Goal: Transaction & Acquisition: Download file/media

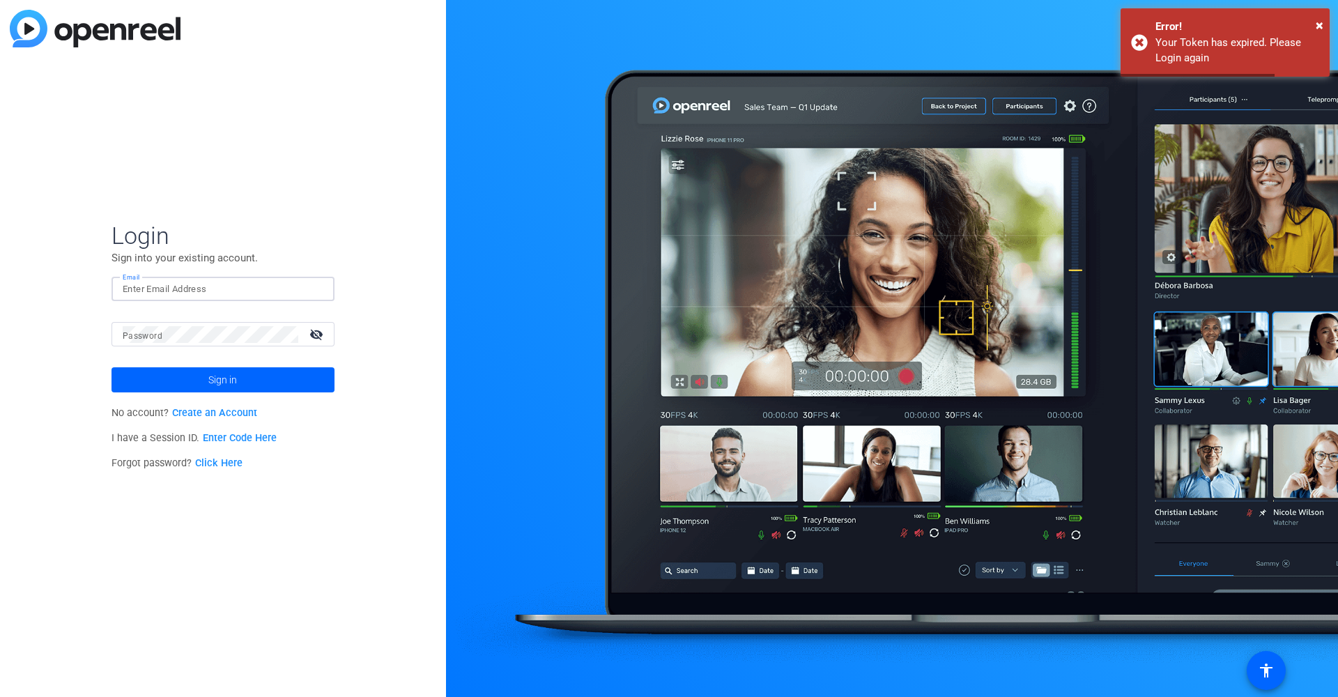
type input "[PERSON_NAME][EMAIL_ADDRESS][DOMAIN_NAME]"
click at [240, 381] on span at bounding box center [223, 379] width 223 height 33
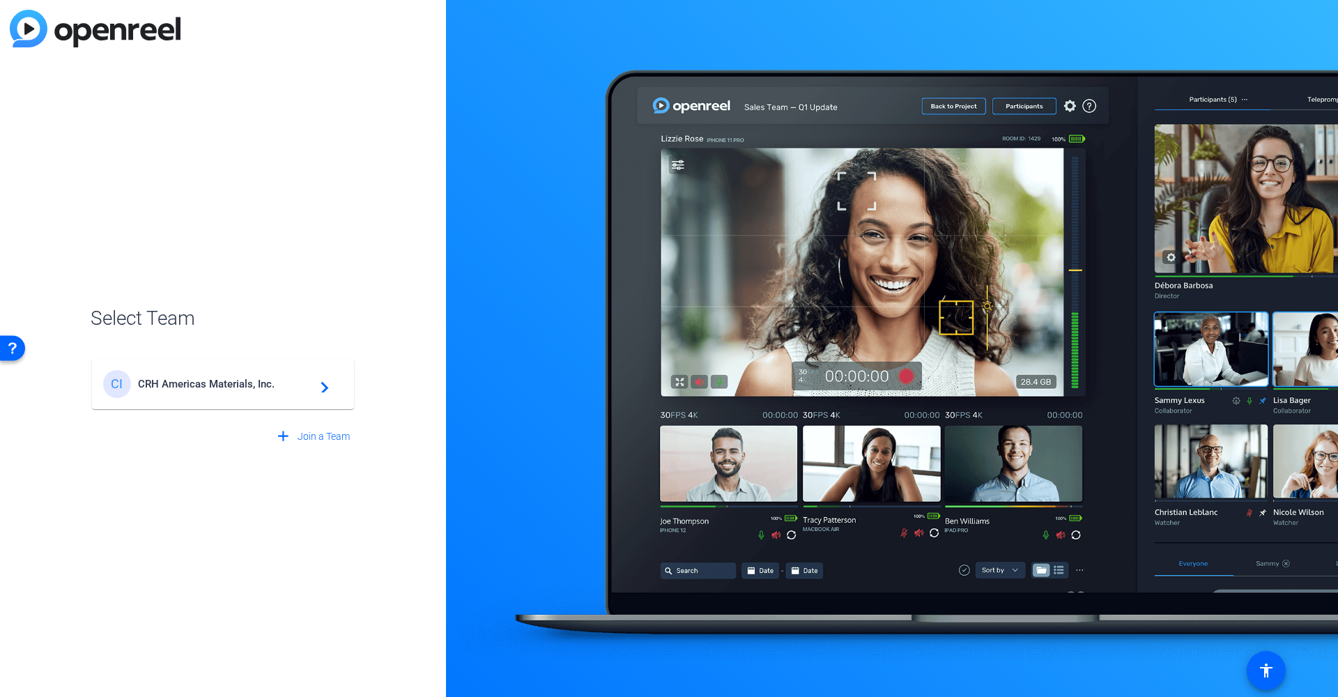
click at [224, 385] on span "CRH Americas Materials, Inc." at bounding box center [225, 384] width 174 height 13
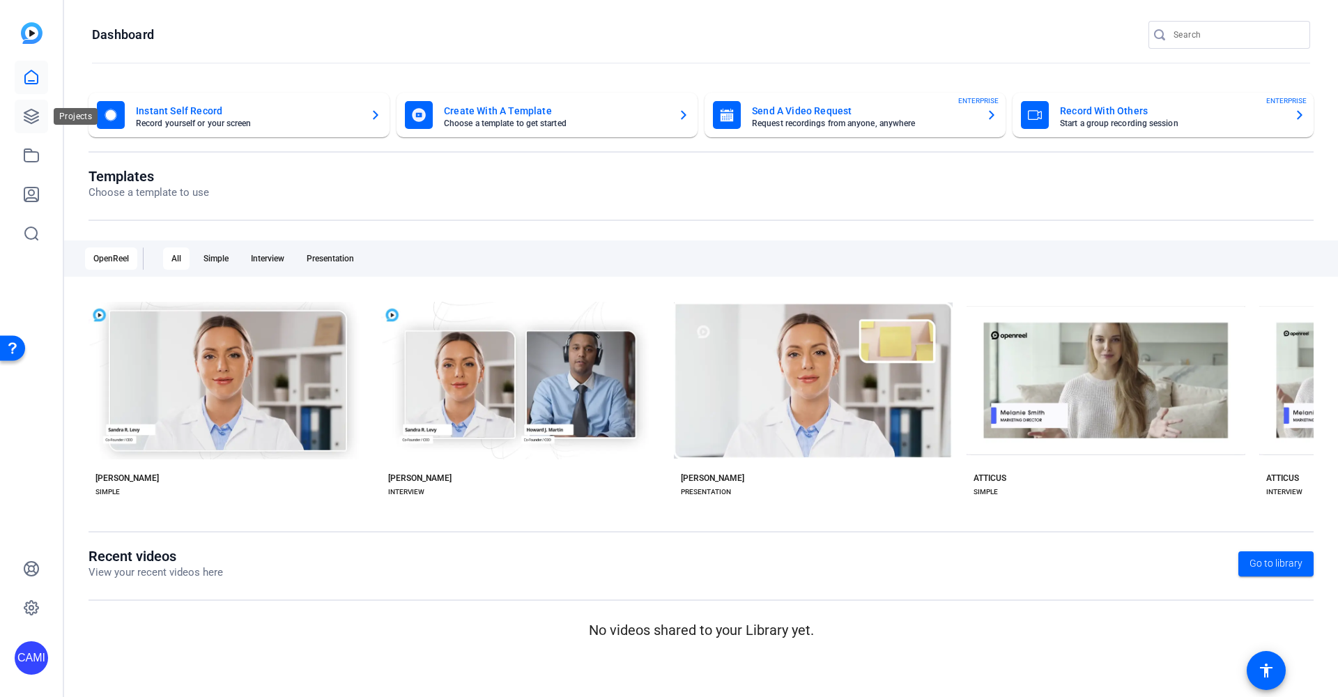
click at [30, 107] on link at bounding box center [31, 116] width 33 height 33
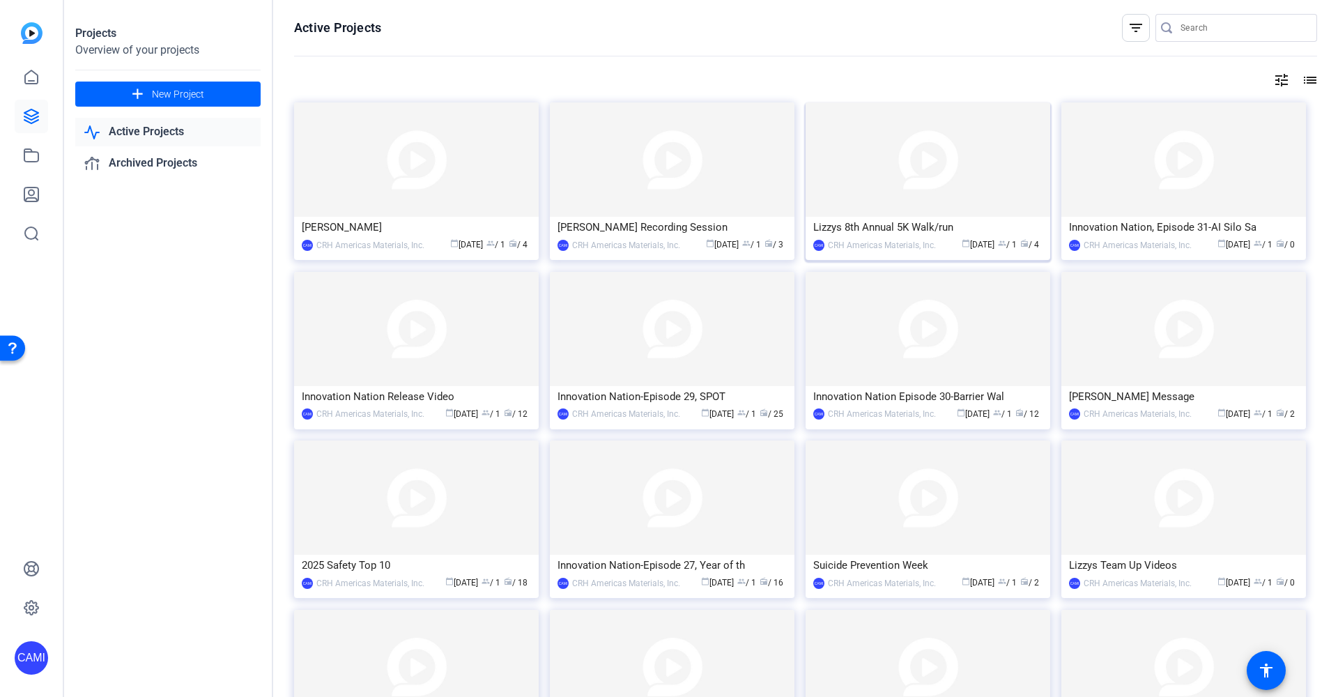
click at [980, 199] on img at bounding box center [928, 159] width 245 height 114
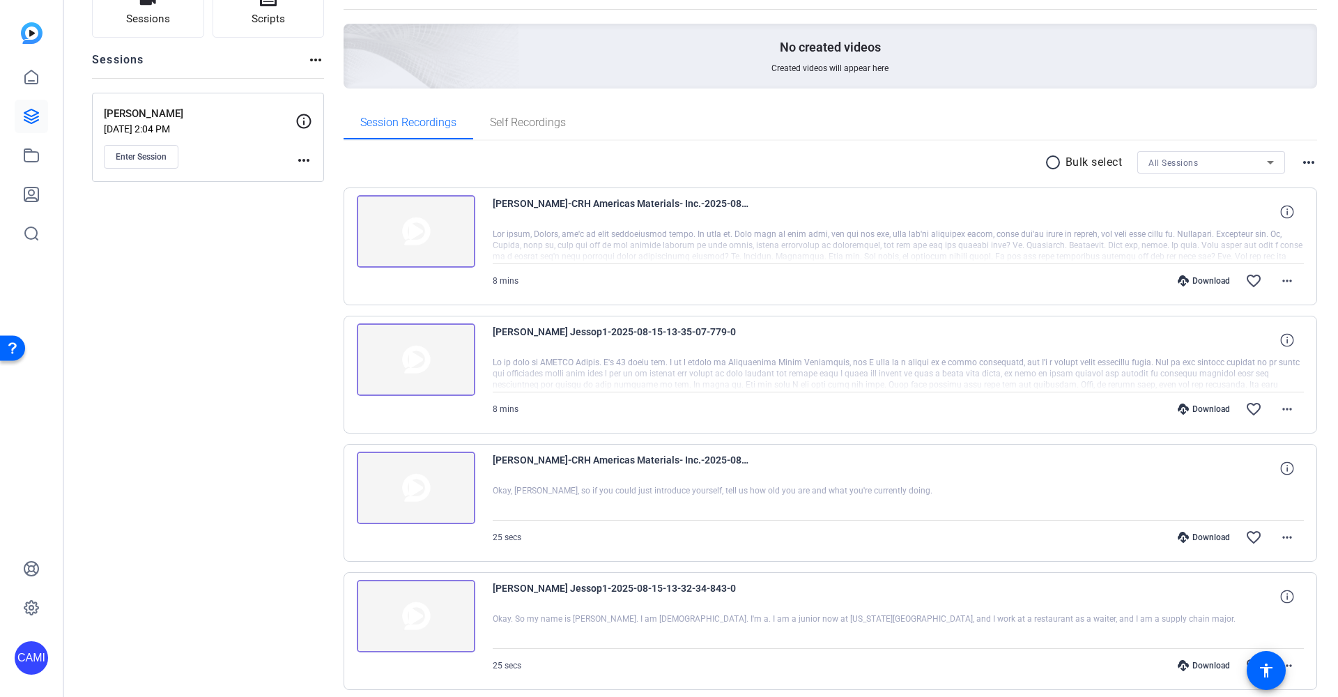
click at [719, 234] on div at bounding box center [899, 246] width 812 height 35
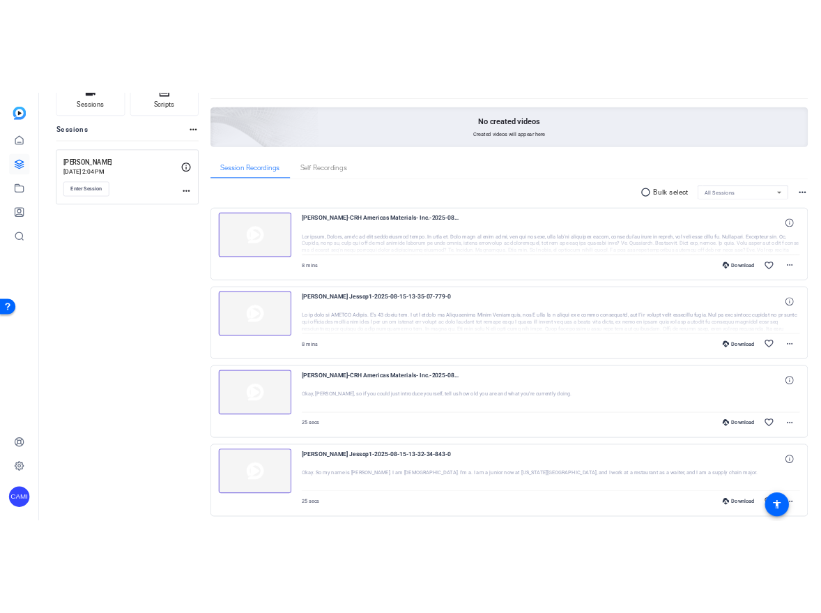
scroll to position [121, 0]
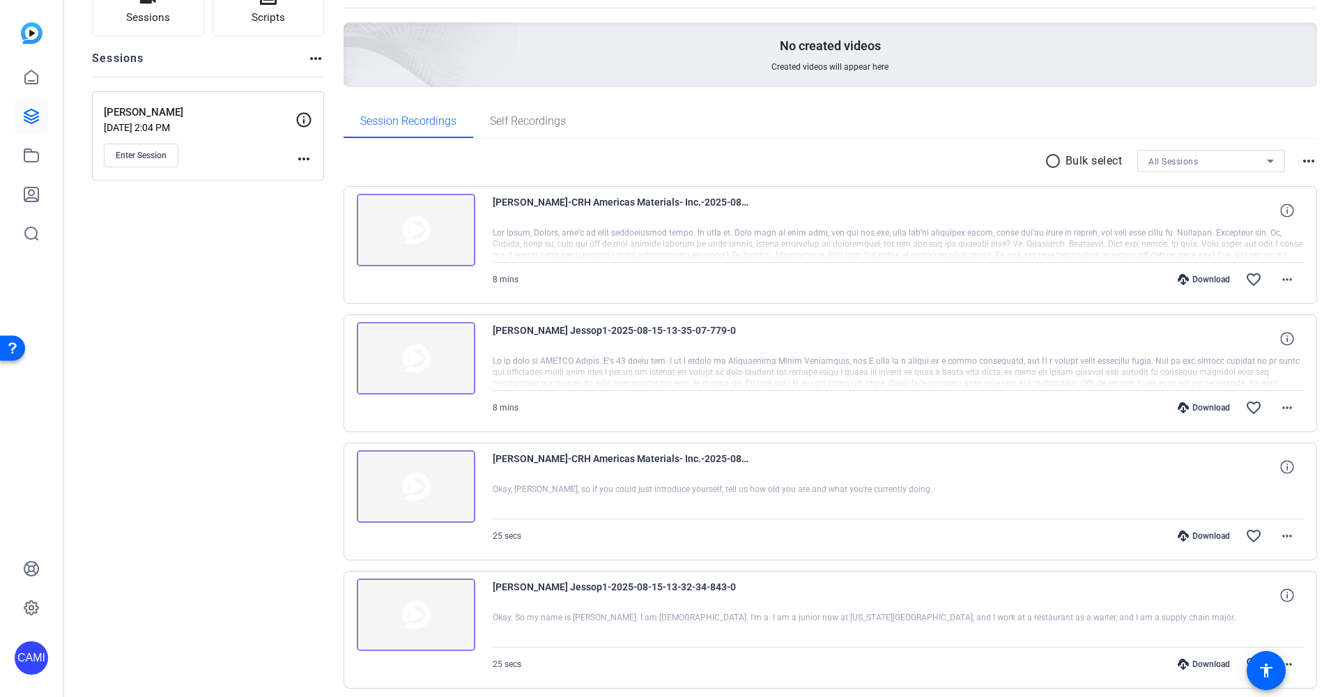
click at [724, 247] on div at bounding box center [899, 244] width 812 height 35
click at [1290, 407] on mat-icon "more_horiz" at bounding box center [1287, 407] width 17 height 17
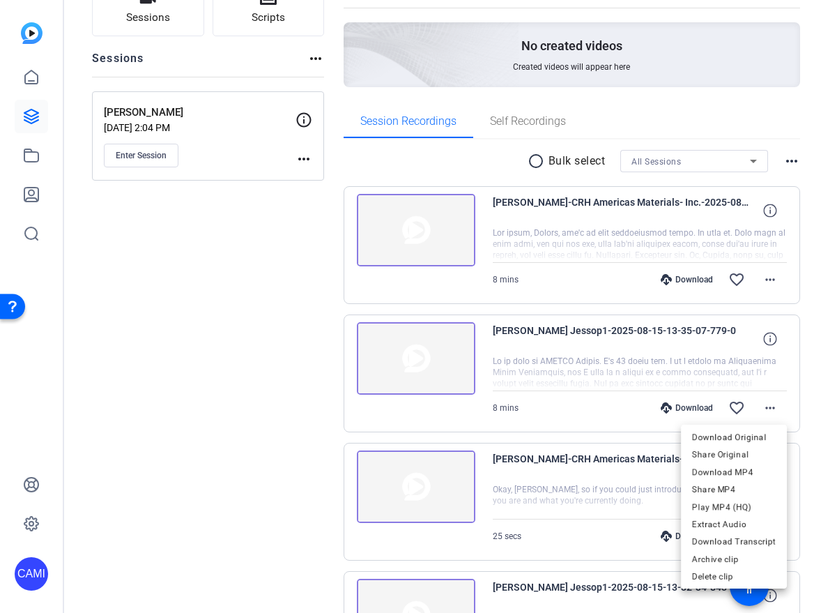
click at [766, 210] on div at bounding box center [410, 306] width 821 height 613
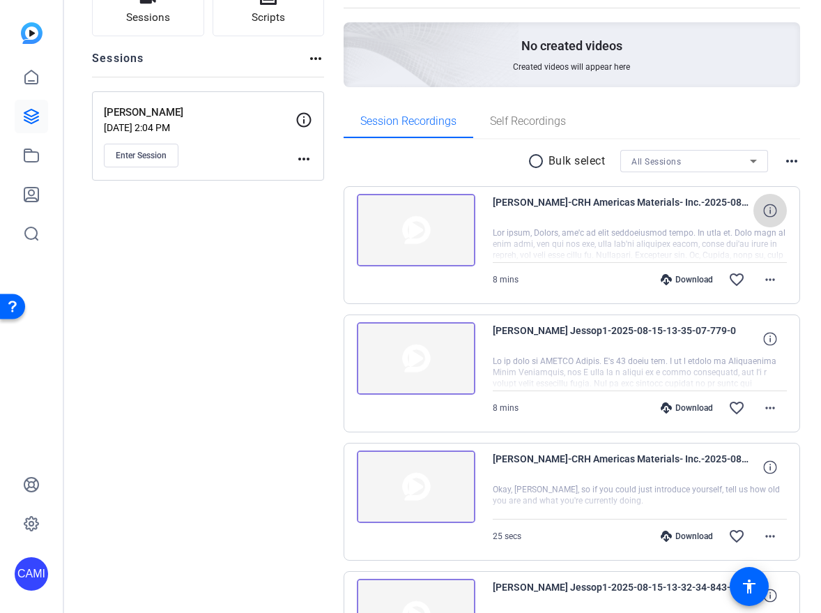
click at [766, 210] on icon at bounding box center [769, 210] width 13 height 13
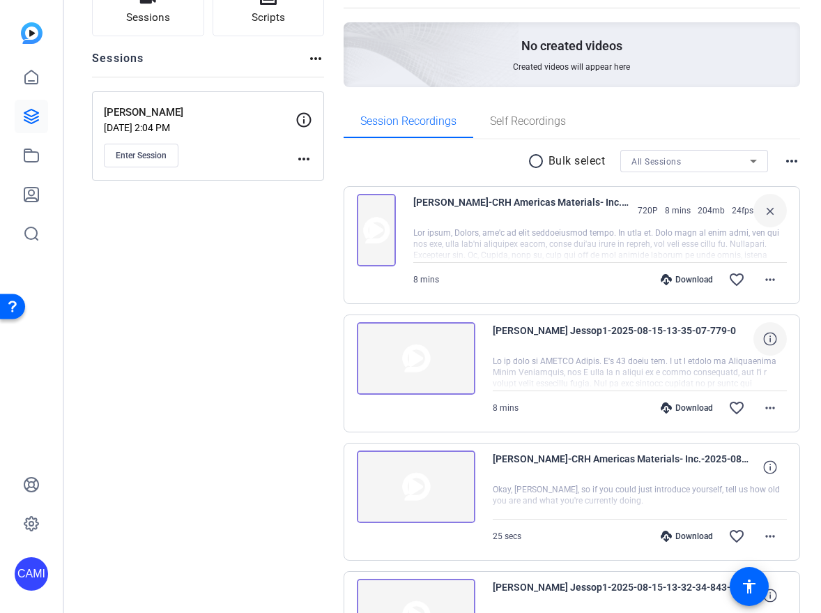
click at [772, 338] on icon at bounding box center [769, 338] width 13 height 13
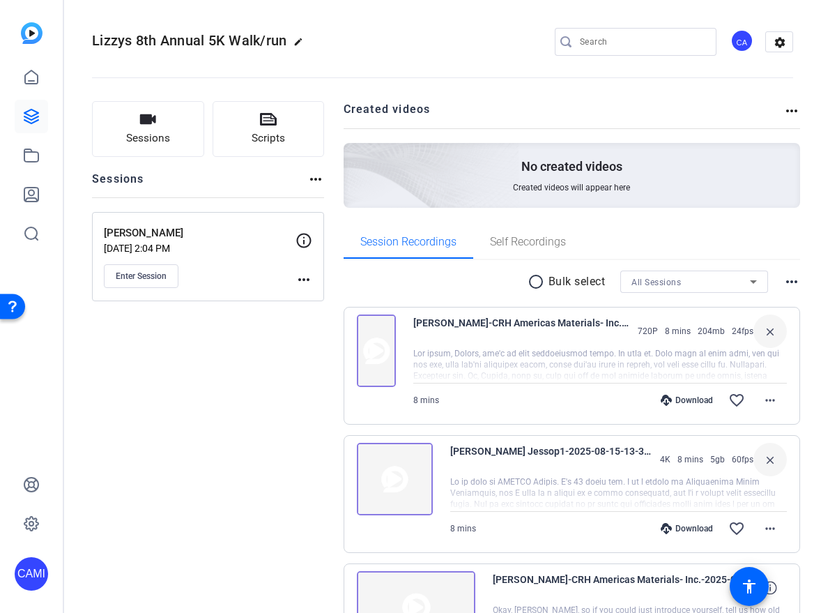
scroll to position [0, 0]
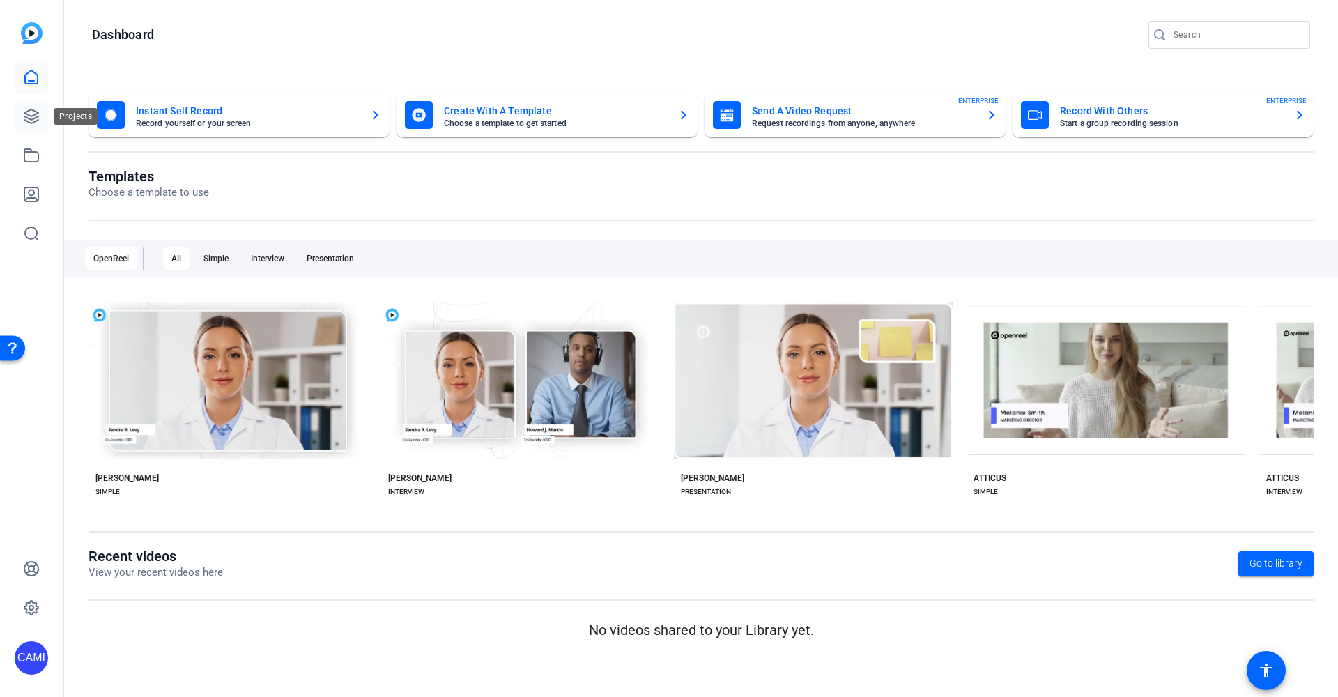
click at [33, 114] on icon at bounding box center [31, 116] width 17 height 17
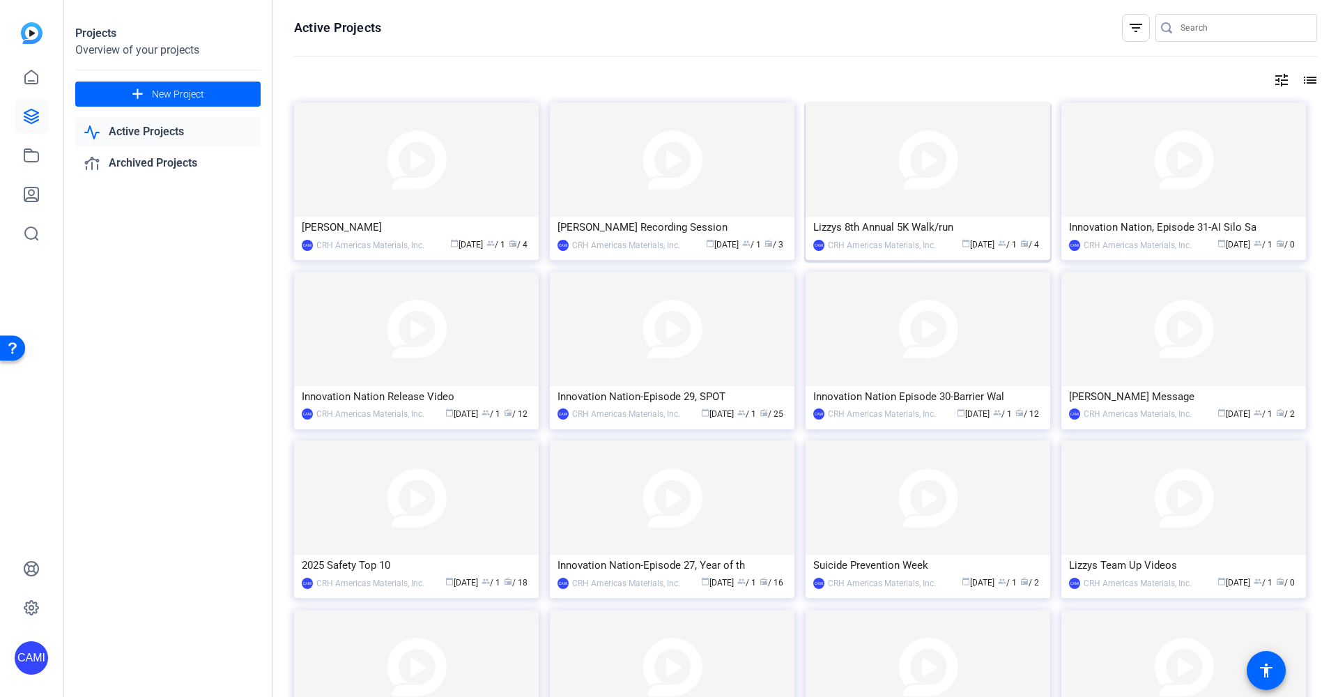
click at [906, 212] on img at bounding box center [928, 159] width 245 height 114
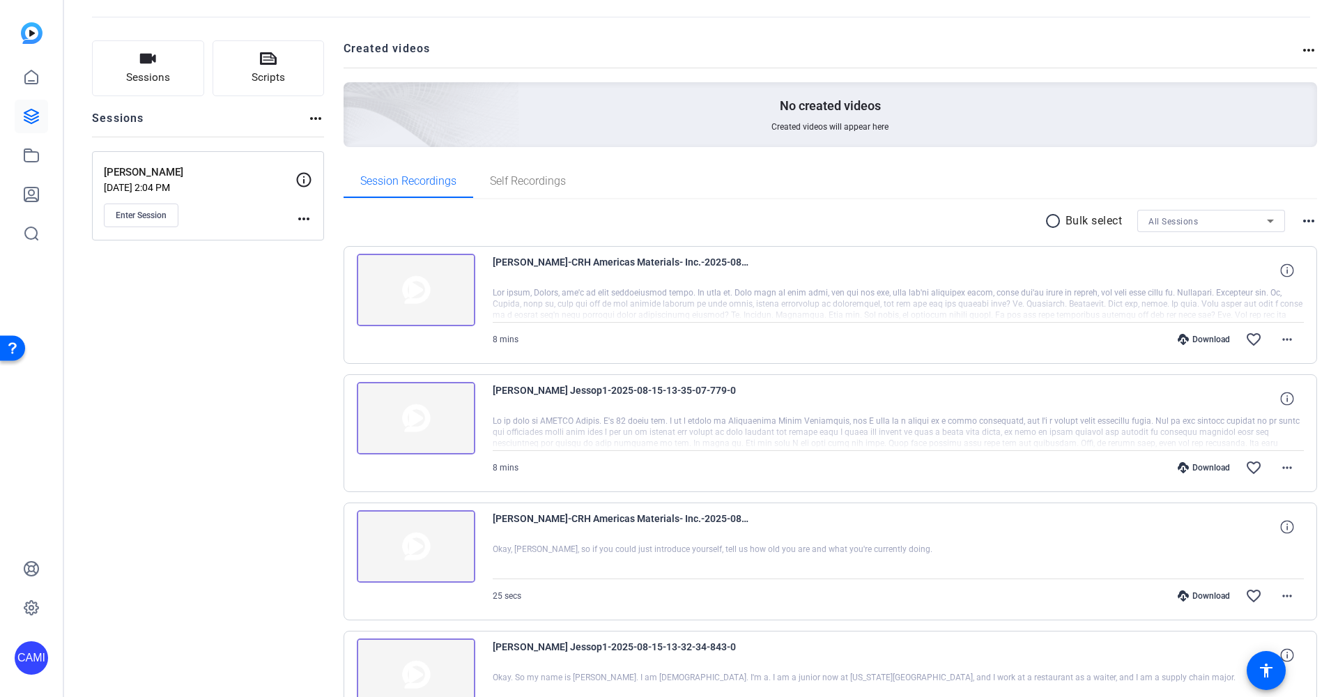
scroll to position [90, 0]
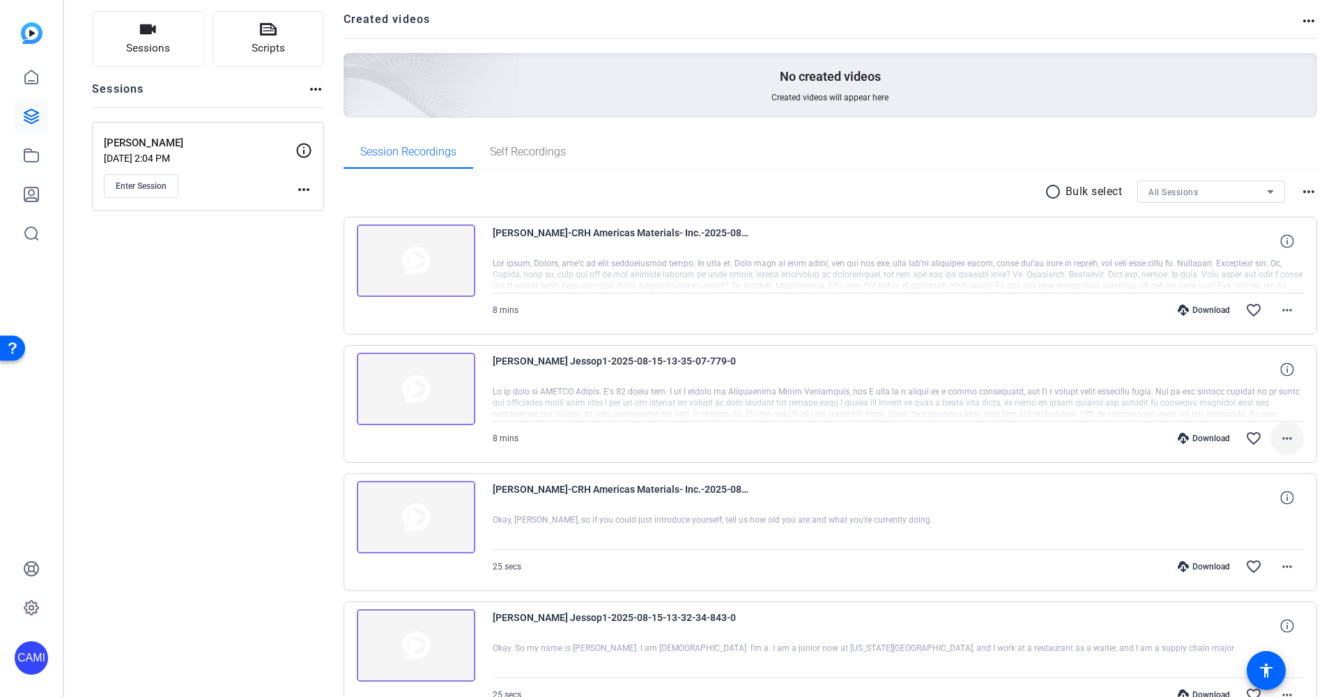
click at [1282, 441] on mat-icon "more_horiz" at bounding box center [1287, 438] width 17 height 17
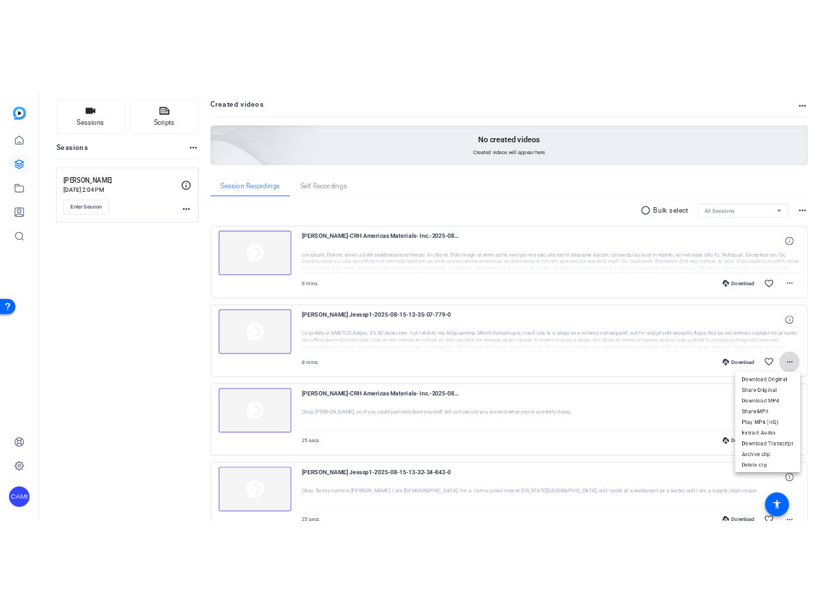
scroll to position [91, 0]
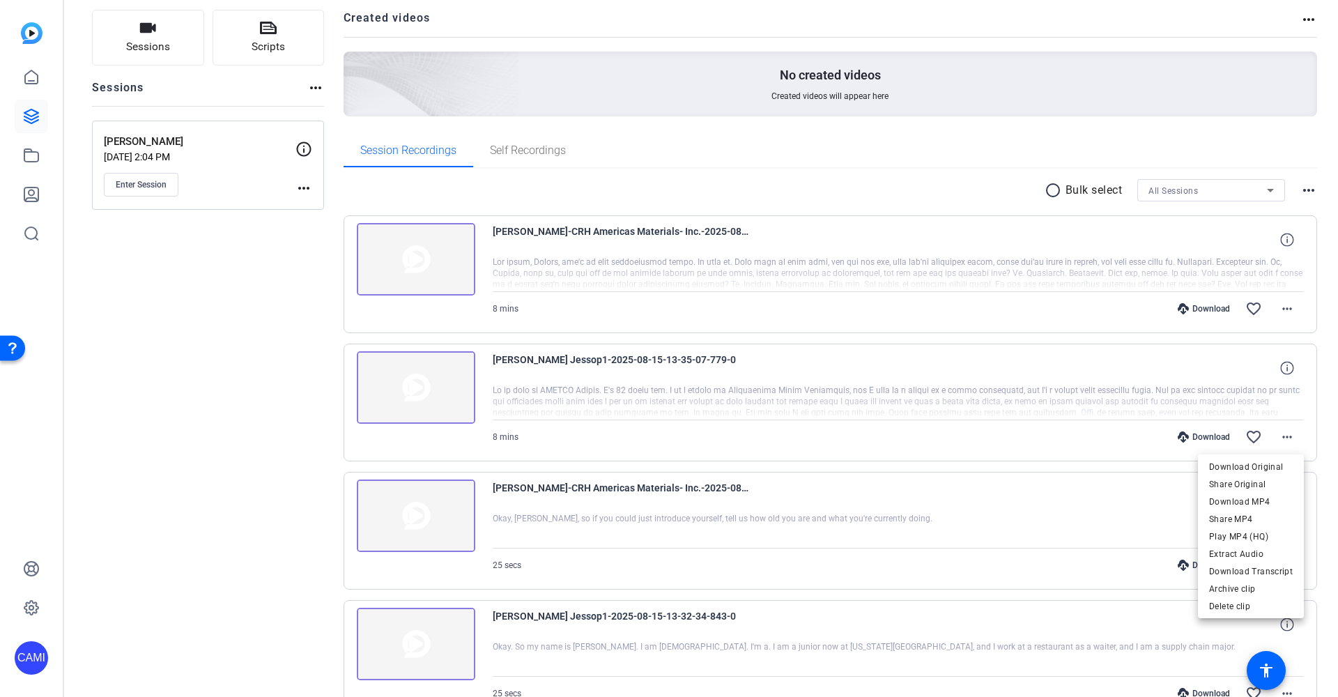
click at [1287, 368] on div at bounding box center [669, 348] width 1338 height 697
click at [1287, 368] on icon at bounding box center [1286, 367] width 13 height 13
click at [1287, 436] on mat-icon "more_horiz" at bounding box center [1287, 437] width 17 height 17
click at [1255, 498] on span "Download MP4" at bounding box center [1251, 501] width 84 height 17
